Goal: Find specific page/section: Find specific page/section

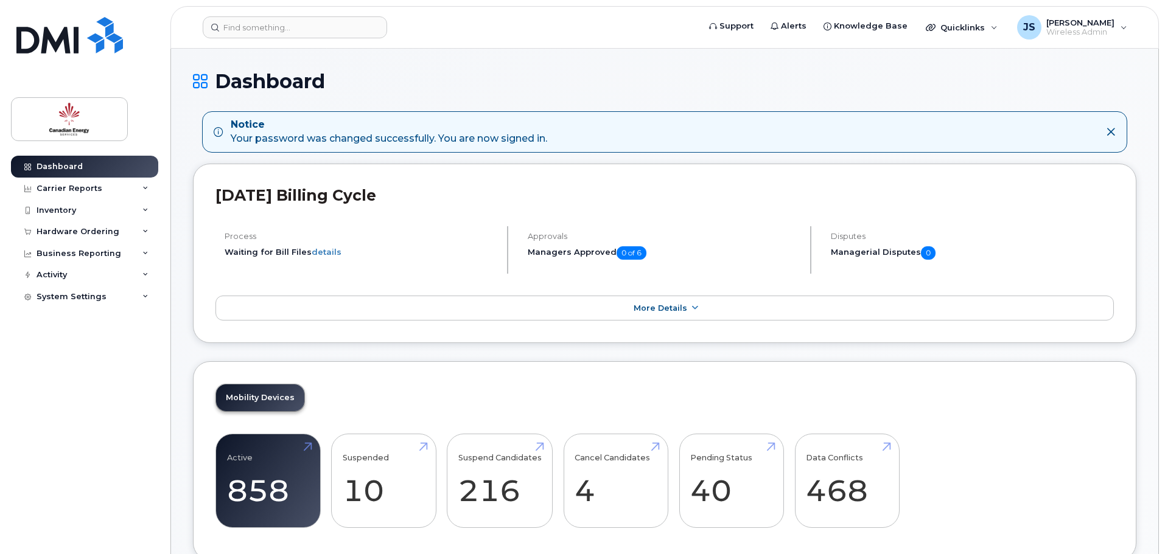
click at [1109, 132] on icon at bounding box center [1111, 132] width 10 height 10
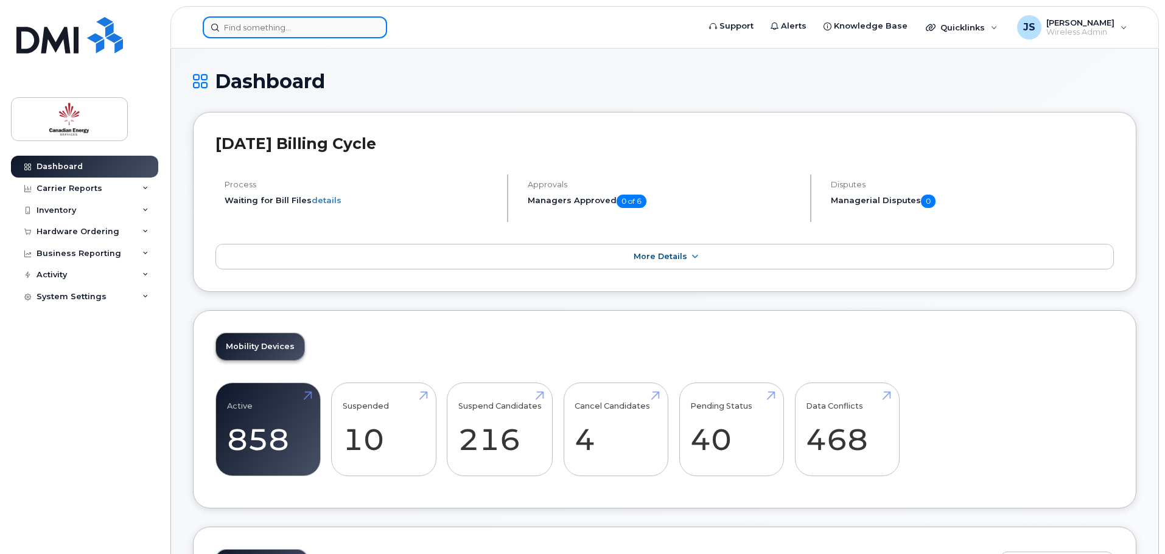
click at [234, 30] on input at bounding box center [295, 27] width 184 height 22
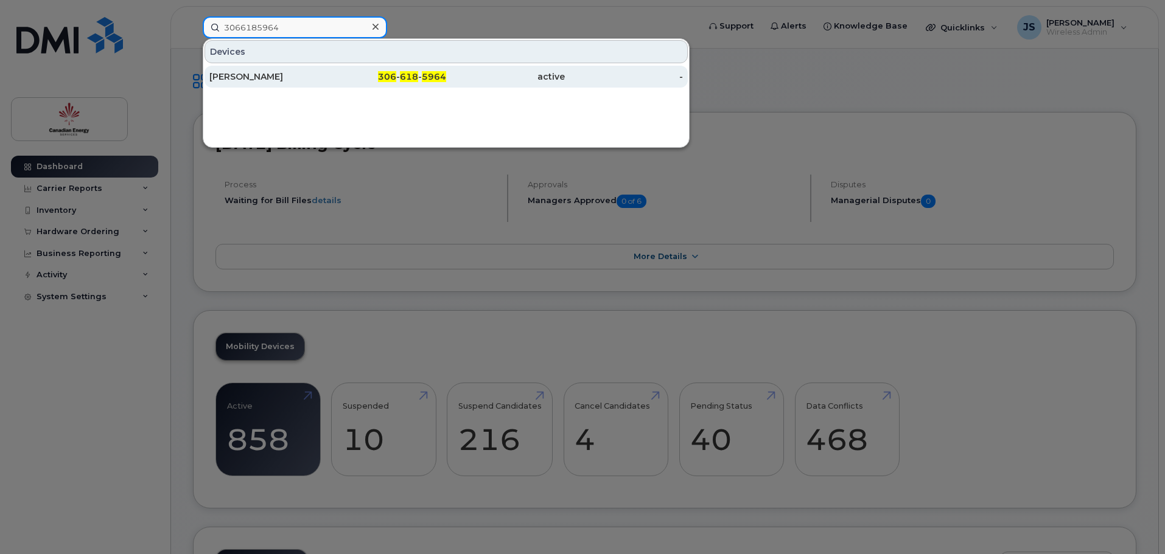
type input "3066185964"
click at [256, 72] on div "[PERSON_NAME]" at bounding box center [268, 77] width 119 height 12
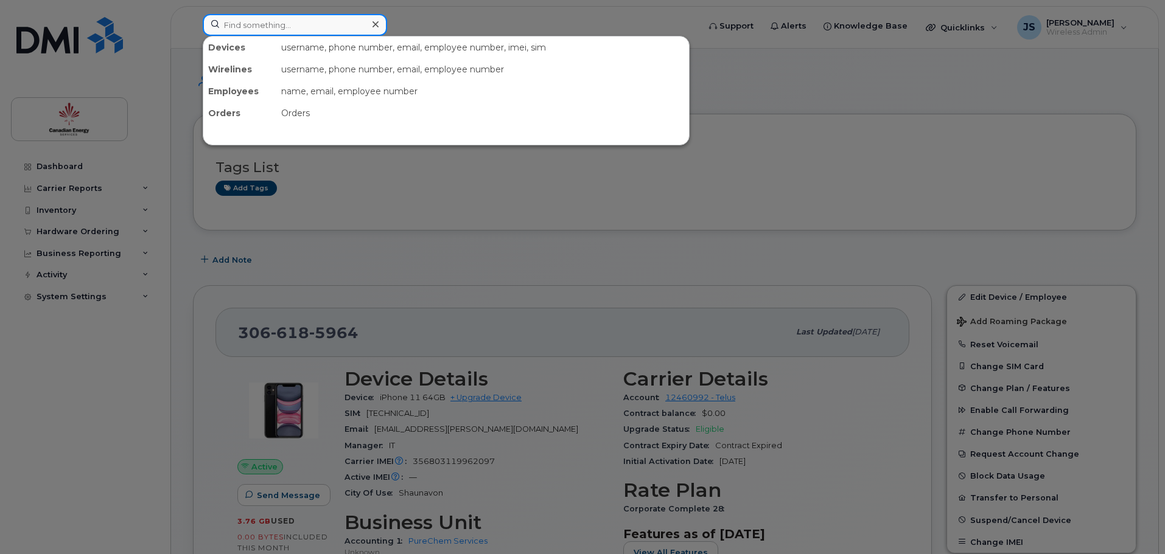
click at [278, 29] on input at bounding box center [295, 25] width 184 height 22
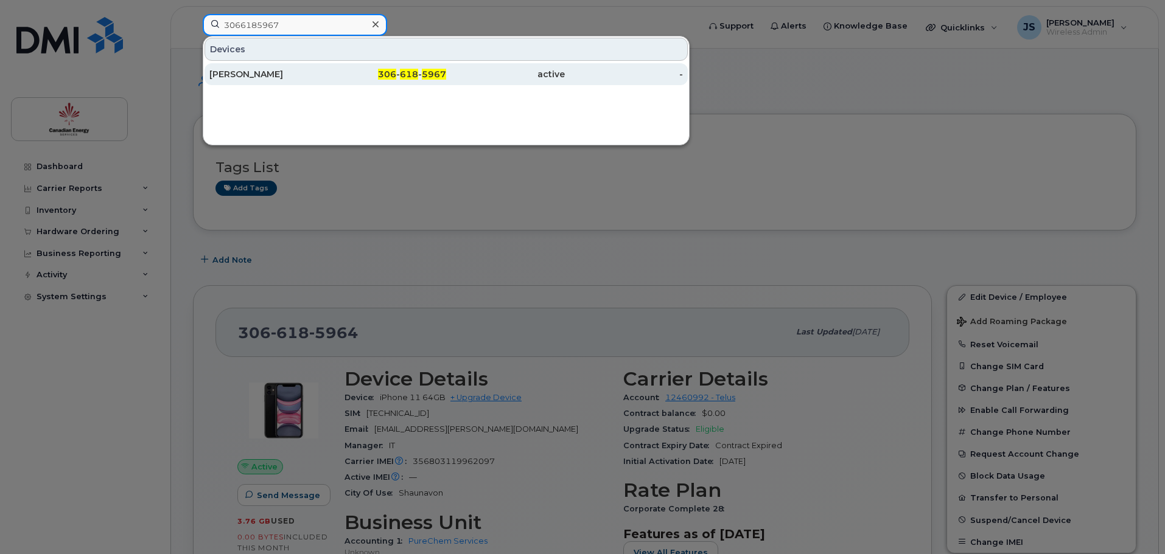
type input "3066185967"
click at [232, 79] on div "[PERSON_NAME]" at bounding box center [268, 74] width 119 height 12
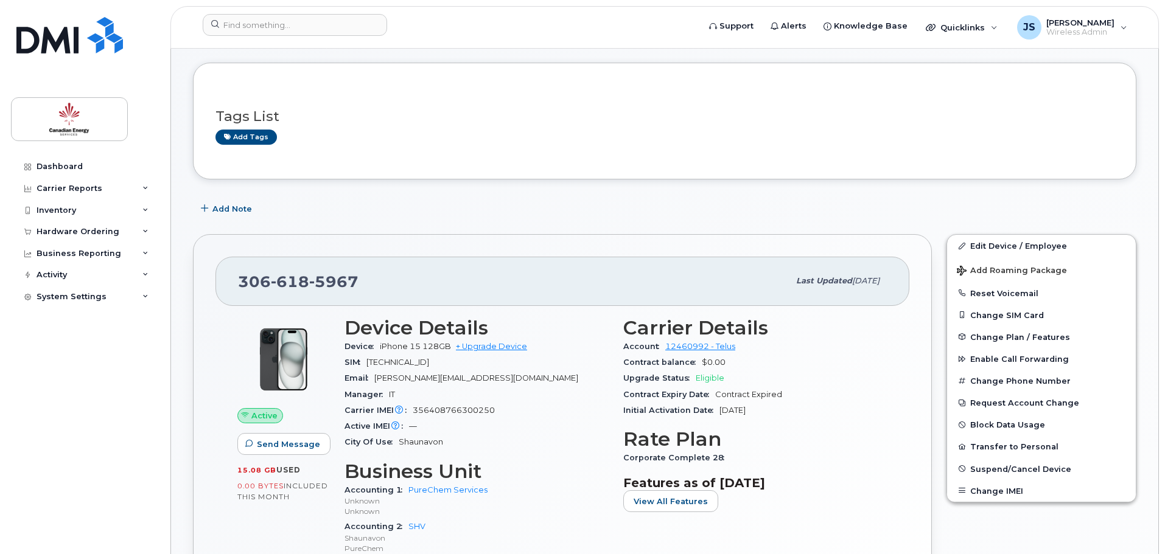
scroll to position [122, 0]
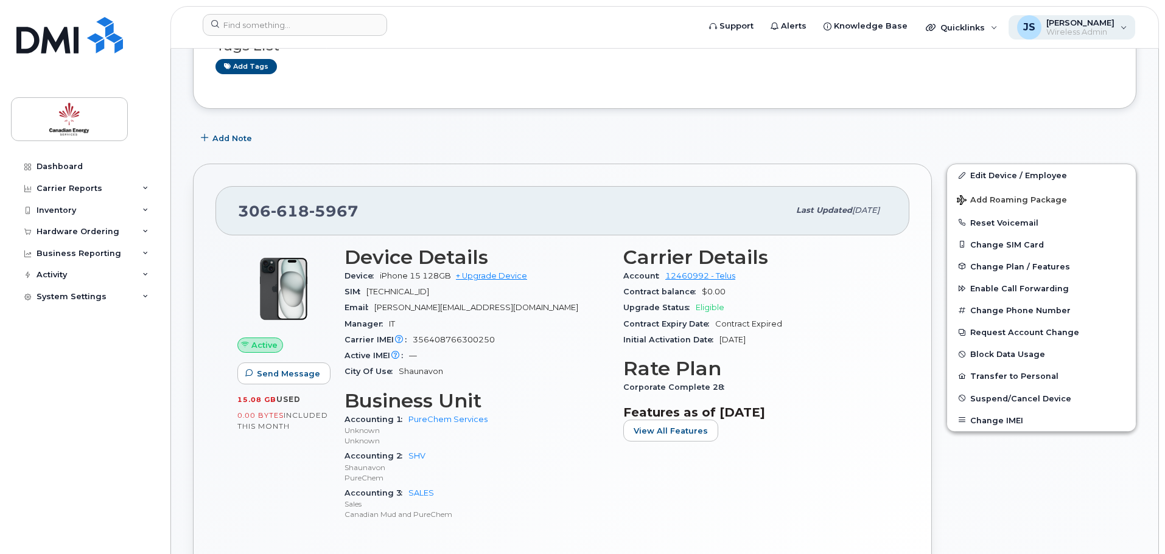
click at [1122, 29] on div "JS [PERSON_NAME] Wireless Admin" at bounding box center [1071, 27] width 127 height 24
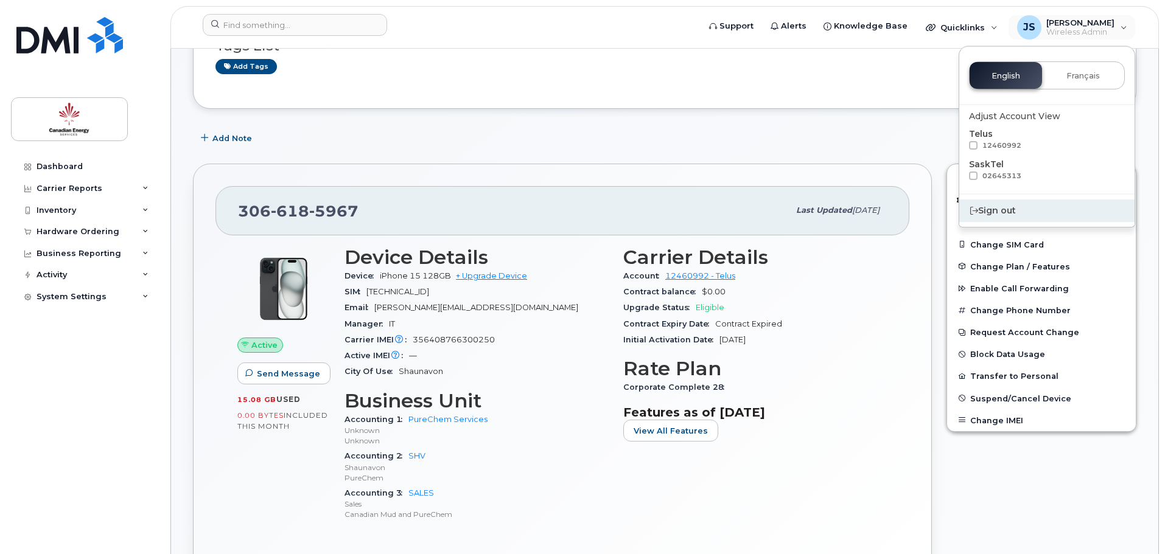
click at [994, 213] on div "Sign out" at bounding box center [1046, 211] width 175 height 23
